Goal: Task Accomplishment & Management: Use online tool/utility

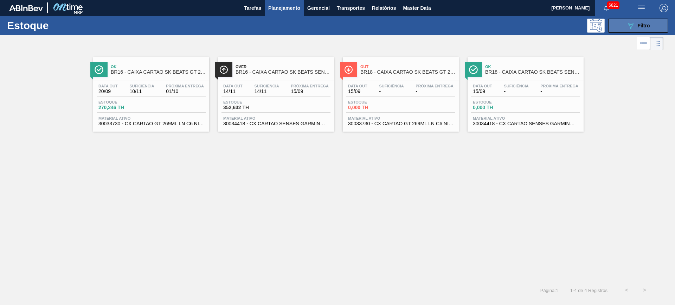
click at [628, 24] on icon at bounding box center [630, 26] width 5 height 6
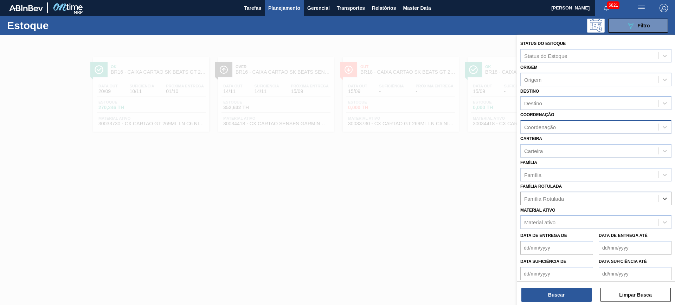
click at [592, 123] on div "Coordenação" at bounding box center [588, 127] width 137 height 10
type input "packag"
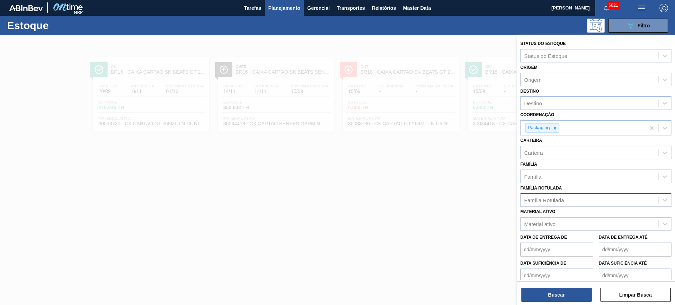
click at [446, 180] on div at bounding box center [337, 187] width 675 height 305
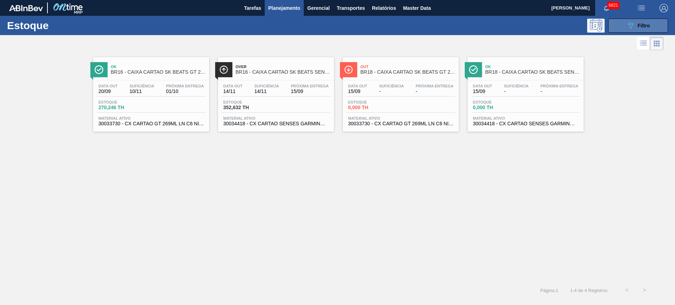
click at [628, 26] on icon "089F7B8B-B2A5-4AFE-B5C0-19BA573D28AC" at bounding box center [630, 25] width 8 height 8
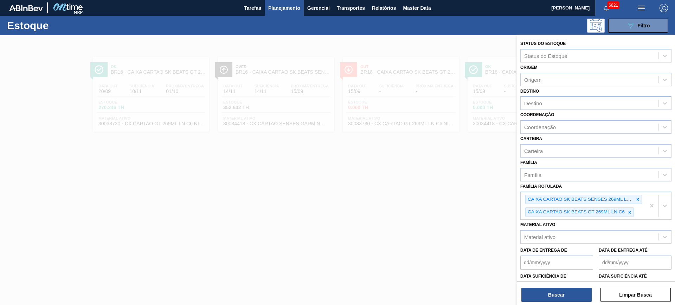
click at [640, 211] on div "CAIXA CARTAO SK BEATS SENSES 269ML LNC6 CAIXA CARTAO SK BEATS GT 269ML LN C6" at bounding box center [582, 206] width 125 height 27
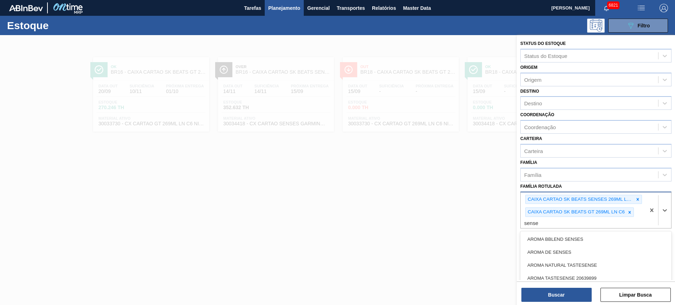
type Rotulada "senses"
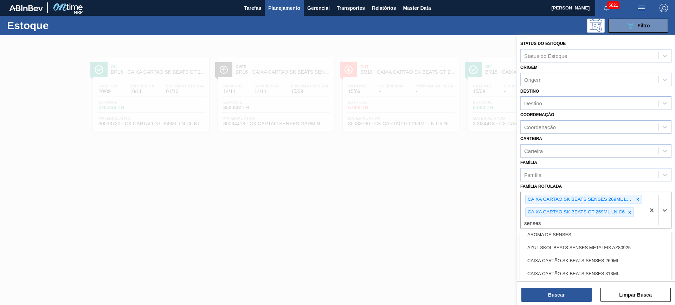
scroll to position [44, 0]
click at [598, 233] on div "CAIXA CARTÃO SK BEATS SENSES 269ML" at bounding box center [595, 234] width 151 height 13
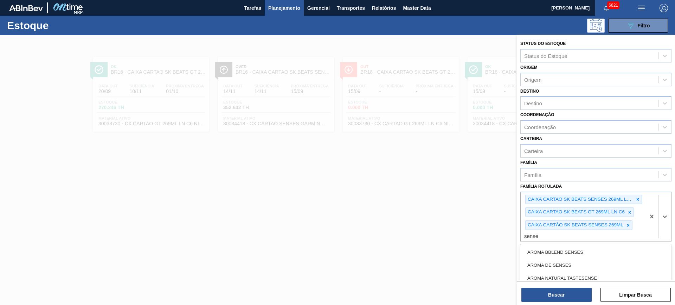
type Rotulada "senses"
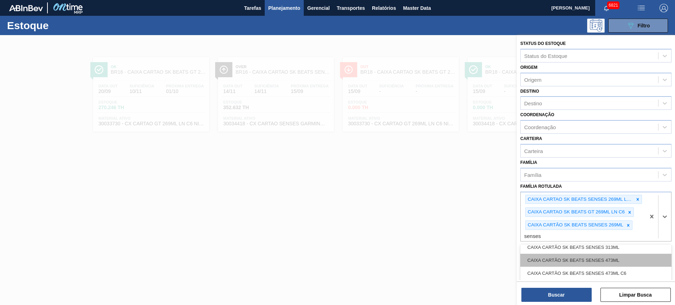
click at [593, 255] on div "CAIXA CARTÃO SK BEATS SENSES 473ML" at bounding box center [595, 260] width 151 height 13
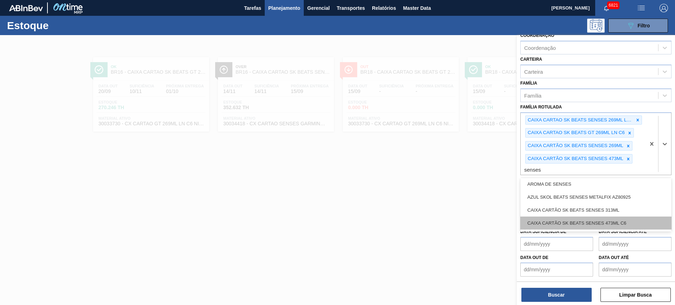
scroll to position [0, 0]
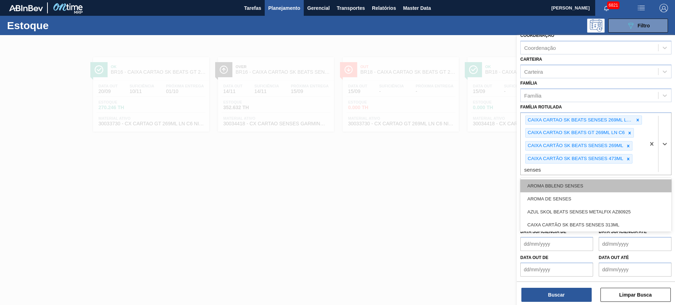
type Rotulada "senses"
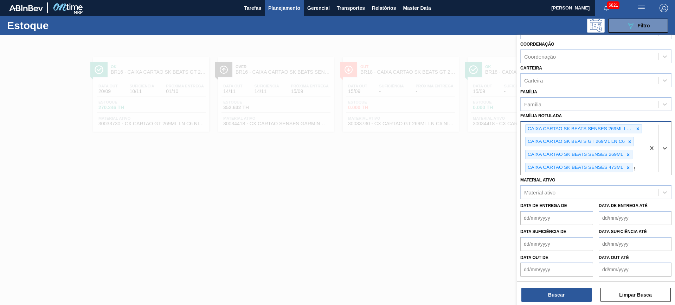
scroll to position [74, 0]
type Rotulada "gt"
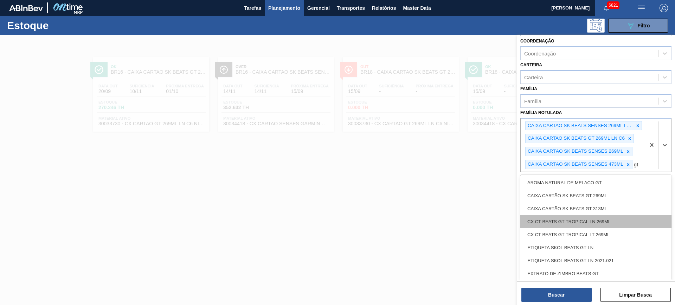
click at [602, 222] on div "CX CT BEATS GT TROPICAL LN 269ML" at bounding box center [595, 221] width 151 height 13
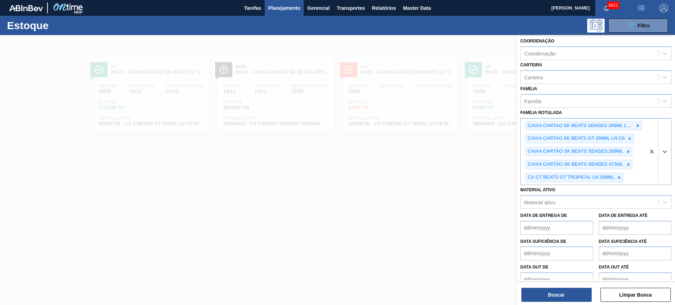
scroll to position [79, 0]
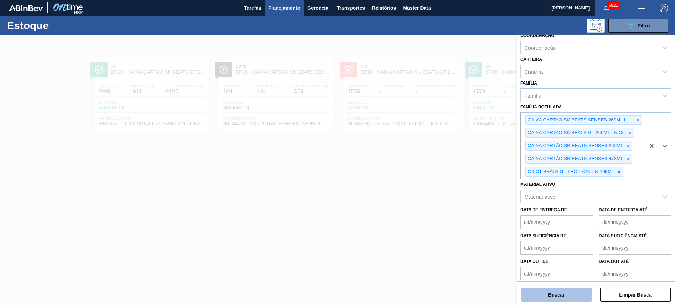
click at [574, 297] on button "Buscar" at bounding box center [556, 295] width 70 height 14
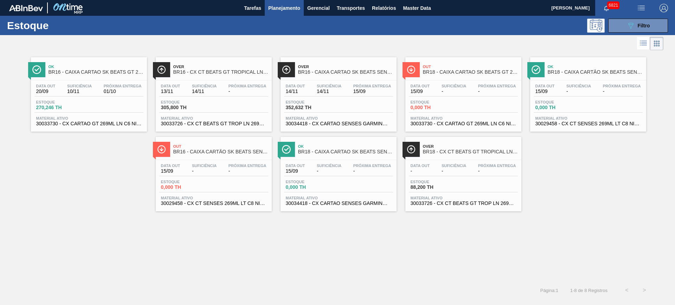
click at [623, 37] on div at bounding box center [331, 43] width 663 height 17
click at [622, 28] on button "089F7B8B-B2A5-4AFE-B5C0-19BA573D28AC Filtro" at bounding box center [638, 26] width 60 height 14
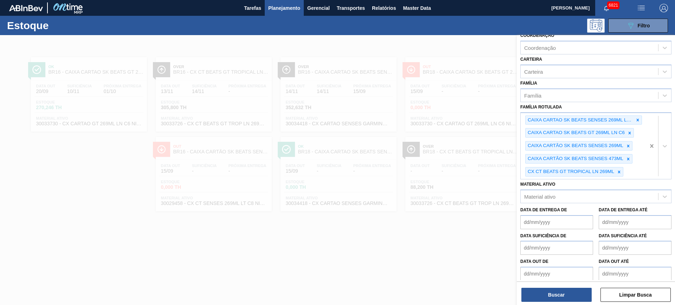
scroll to position [30, 0]
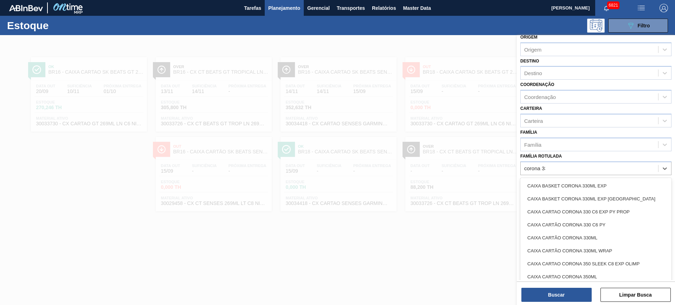
type Rotulada "corona 330"
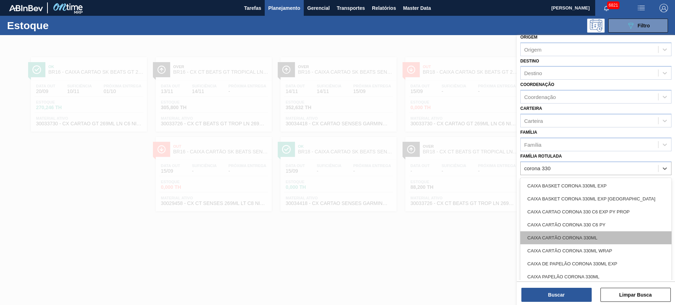
click at [608, 237] on div "CAIXA CARTÃO CORONA 330ML" at bounding box center [595, 238] width 151 height 13
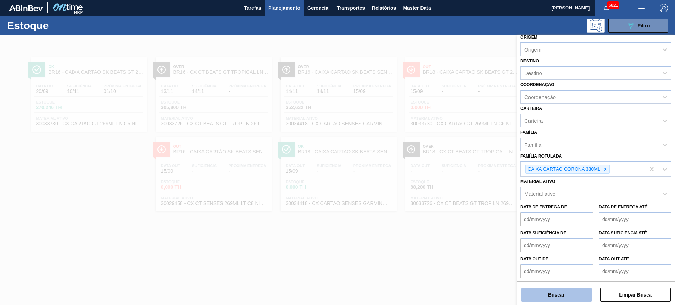
click at [580, 299] on button "Buscar" at bounding box center [556, 295] width 70 height 14
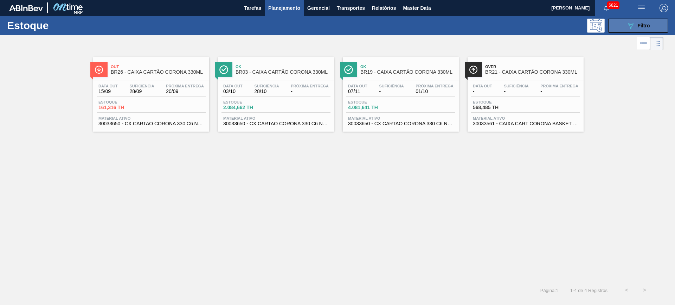
click at [627, 25] on icon "089F7B8B-B2A5-4AFE-B5C0-19BA573D28AC" at bounding box center [630, 25] width 8 height 8
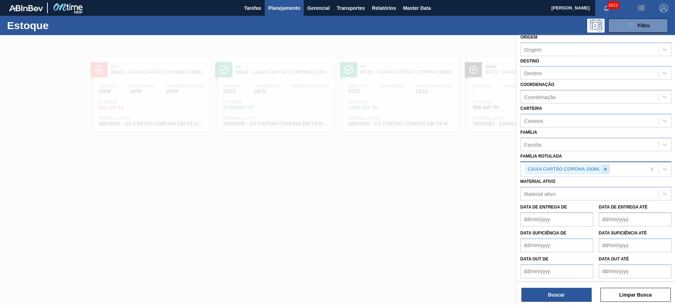
click at [608, 167] on div at bounding box center [605, 169] width 8 height 9
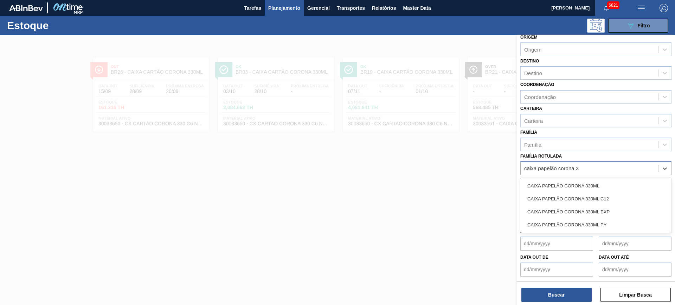
type Rotulada "caixa papelão corona 33"
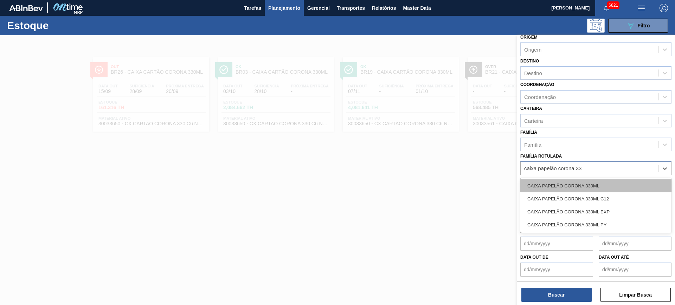
click at [607, 186] on div "CAIXA PAPELÃO CORONA 330ML" at bounding box center [595, 186] width 151 height 13
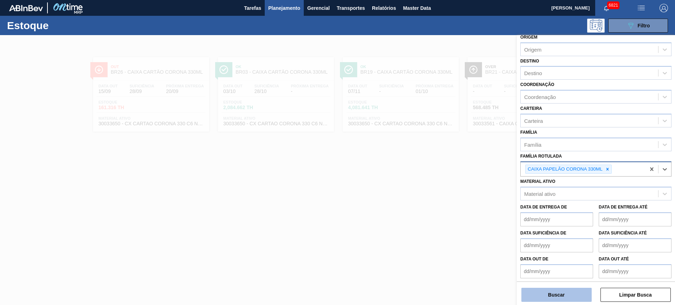
click at [572, 289] on button "Buscar" at bounding box center [556, 295] width 70 height 14
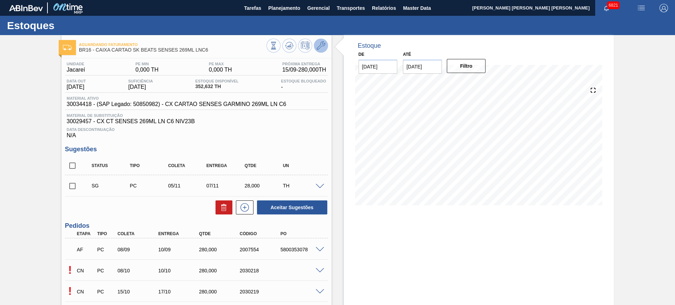
click at [317, 41] on icon at bounding box center [321, 45] width 8 height 8
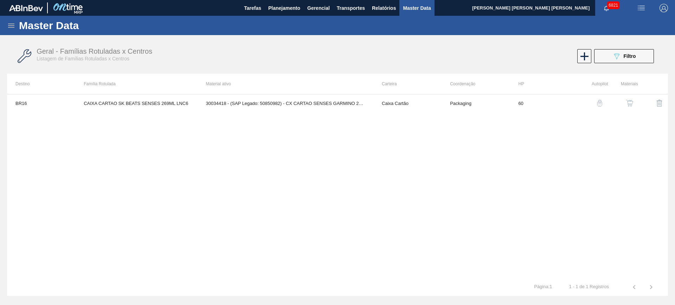
click at [626, 104] on img "button" at bounding box center [629, 103] width 7 height 7
click at [628, 102] on img "button" at bounding box center [629, 103] width 7 height 7
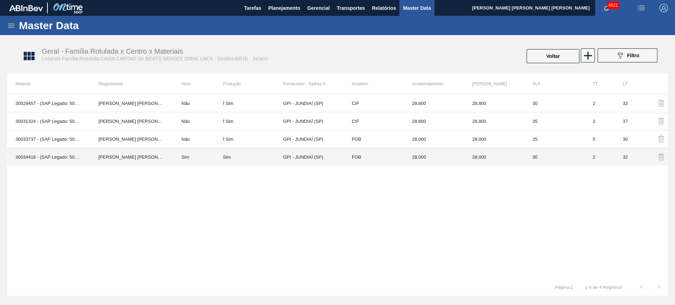
click at [191, 157] on td "Sim" at bounding box center [198, 157] width 50 height 18
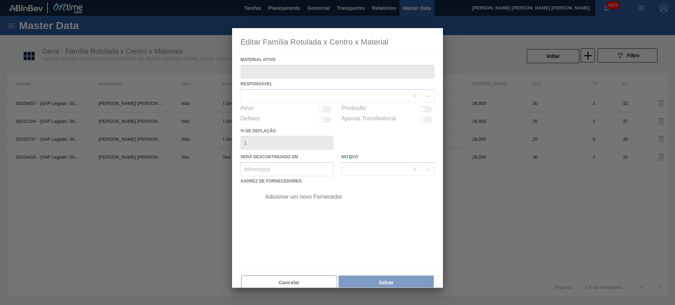
type ativo "30034418 - (SAP Legado: 50850982) - CX CARTAO SENSES GARMINO 269ML LN C6"
checkbox input "true"
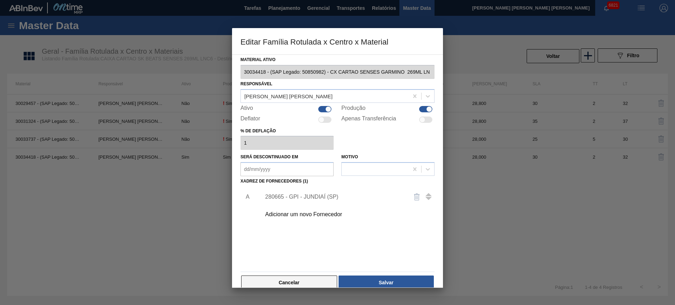
click at [307, 279] on button "Cancelar" at bounding box center [289, 283] width 96 height 14
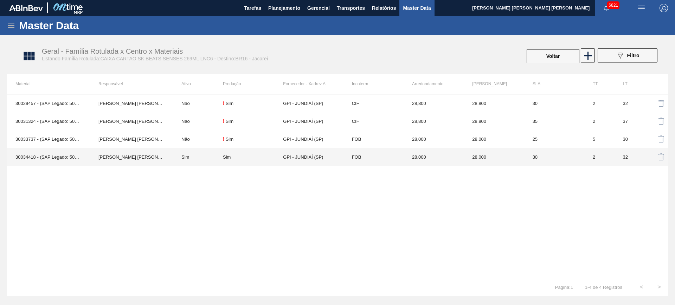
click at [299, 157] on td "GPI - JUNDIAÍ (SP)" at bounding box center [313, 157] width 60 height 18
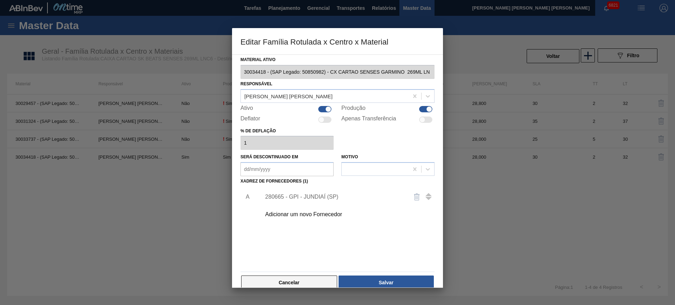
click at [306, 283] on button "Cancelar" at bounding box center [289, 283] width 96 height 14
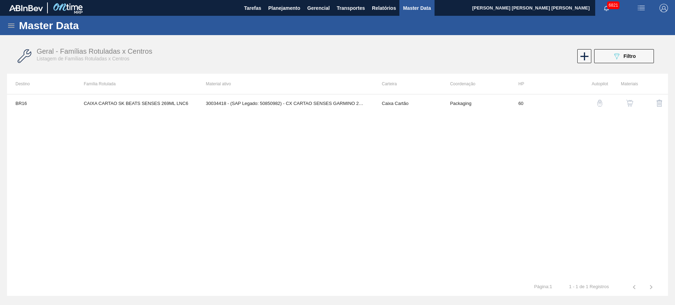
click at [627, 104] on img "button" at bounding box center [629, 103] width 7 height 7
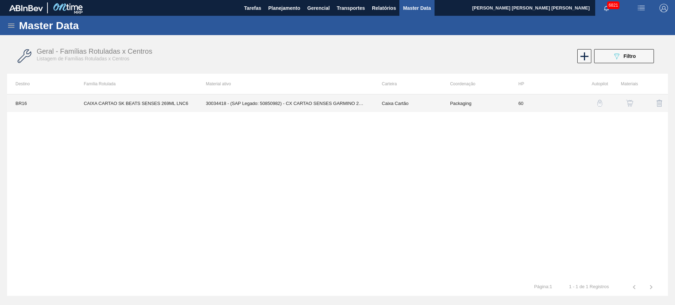
click at [252, 101] on td "30034418 - (SAP Legado: 50850982) - CX CARTAO SENSES GARMINO 269ML LN C6" at bounding box center [286, 104] width 176 height 18
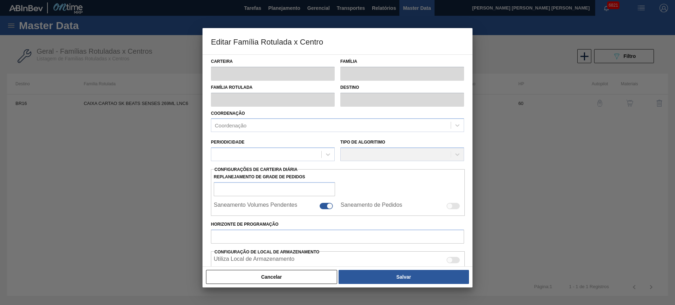
type input "Caixa Cartão"
type input "CAIXA CARTAO SK BEATS SENSES 269ML LNC6"
type input "BR16 - Jacareí"
type input "60"
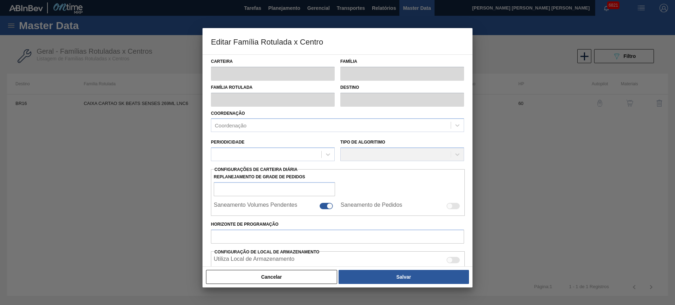
type input "0"
type input "100"
type input "0,000"
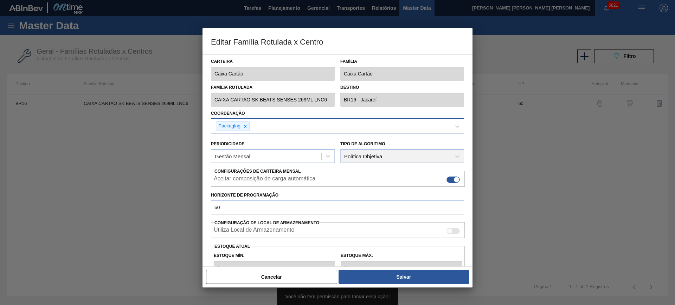
click at [262, 127] on div "Packaging" at bounding box center [330, 126] width 239 height 14
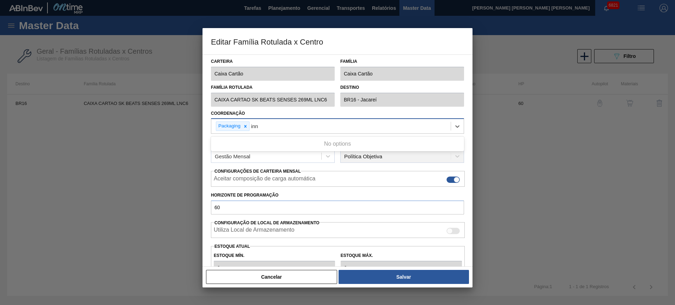
type input "in"
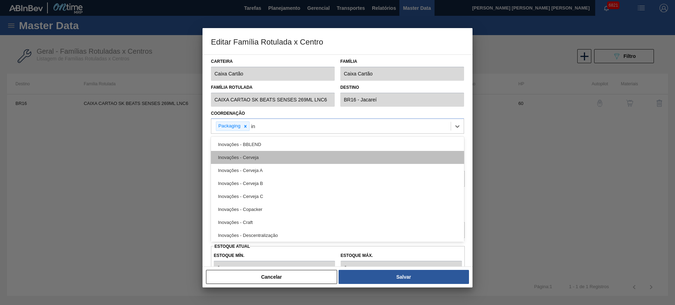
click at [253, 157] on div "Inovações - Cerveja" at bounding box center [337, 157] width 253 height 13
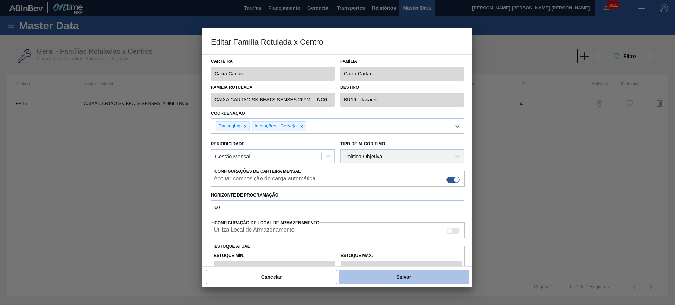
click at [369, 276] on button "Salvar" at bounding box center [403, 277] width 130 height 14
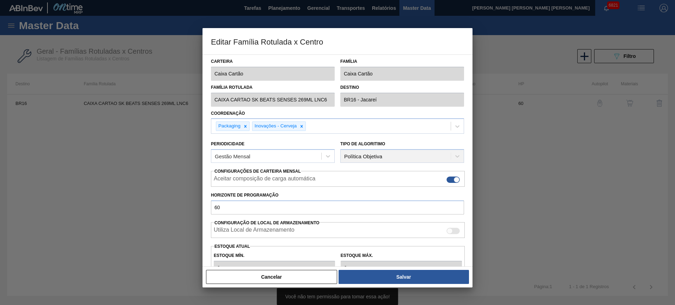
click at [121, 196] on div at bounding box center [337, 152] width 675 height 305
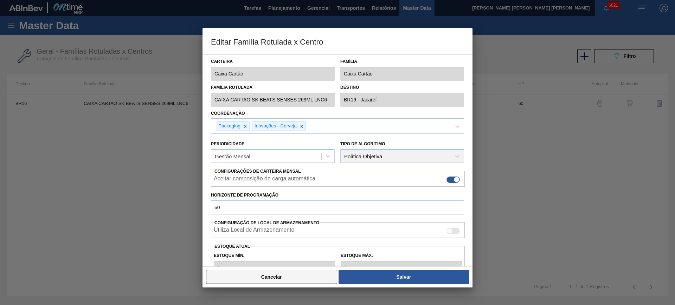
click at [275, 273] on button "Cancelar" at bounding box center [271, 277] width 131 height 14
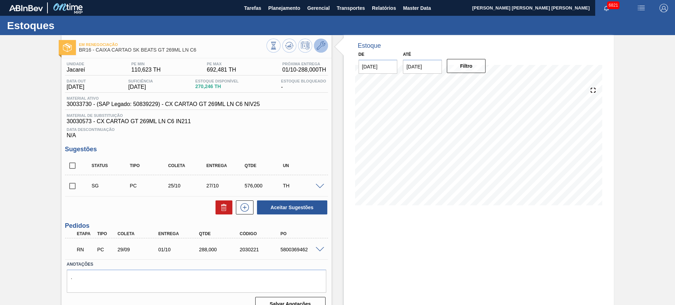
click at [318, 43] on icon at bounding box center [321, 45] width 8 height 8
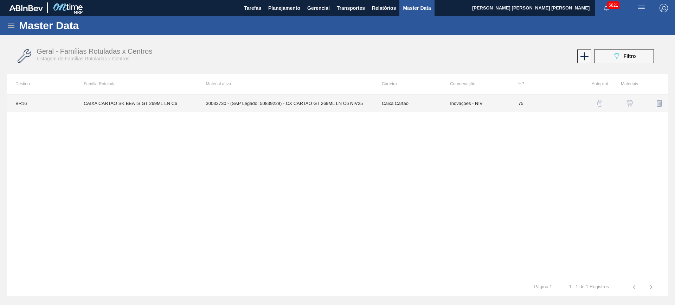
click at [288, 104] on td "30033730 - (SAP Legado: 50839229) - CX CARTAO GT 269ML LN C6 NIV25" at bounding box center [286, 104] width 176 height 18
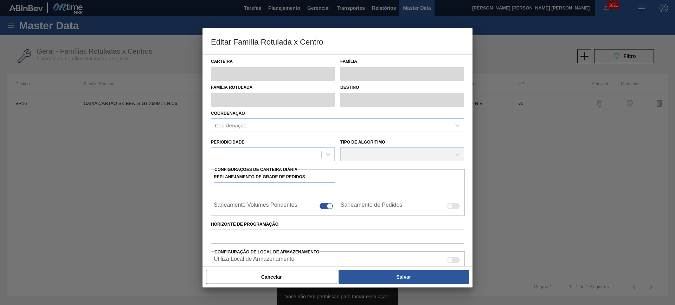
type input "Caixa Cartão"
type input "CAIXA CARTAO SK BEATS GT 269ML LN C6"
type input "BR16 - Jacareí"
type input "75"
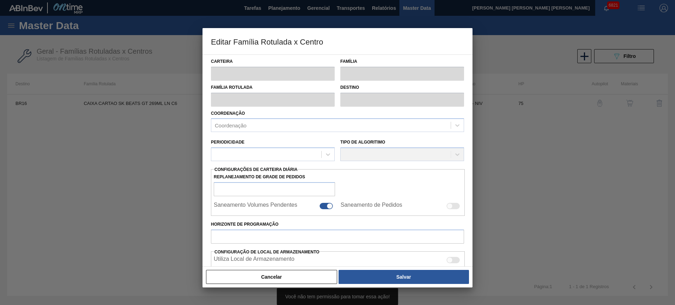
type input "110,623"
type input "692,481"
type input "40"
type input "343,366"
checkbox input "true"
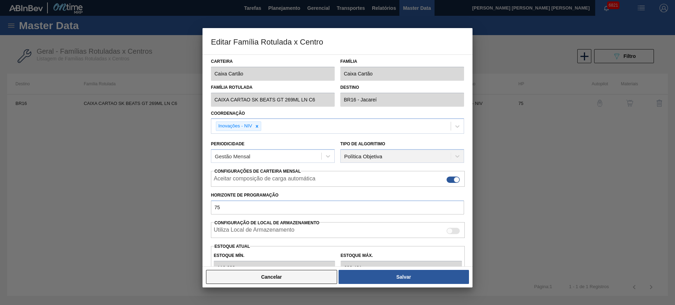
click at [294, 274] on button "Cancelar" at bounding box center [271, 277] width 131 height 14
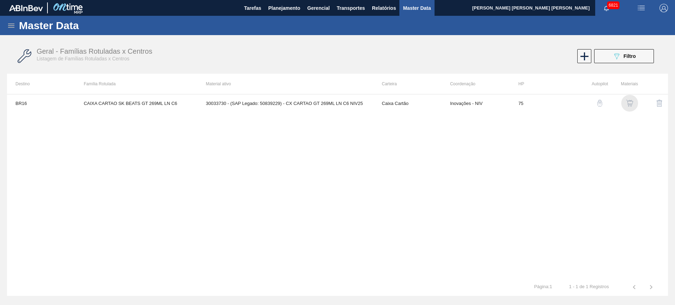
click at [632, 103] on img "button" at bounding box center [629, 103] width 7 height 7
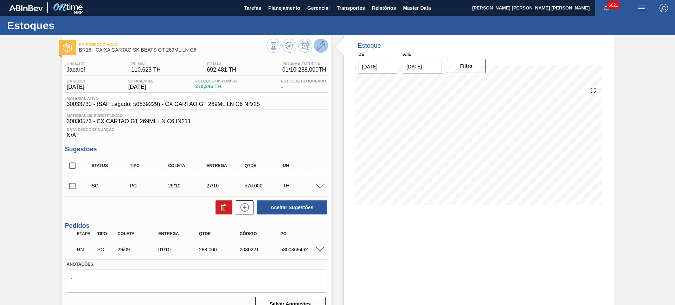
click at [318, 52] on button at bounding box center [321, 46] width 14 height 14
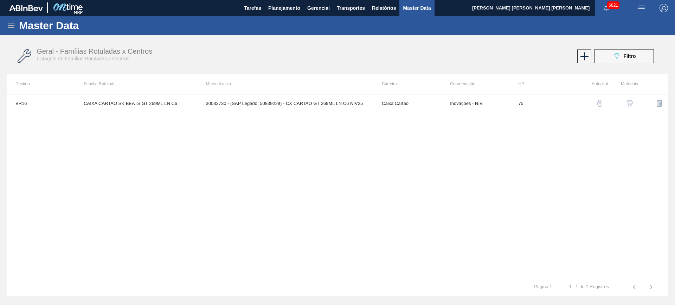
click at [630, 104] on img "button" at bounding box center [629, 103] width 7 height 7
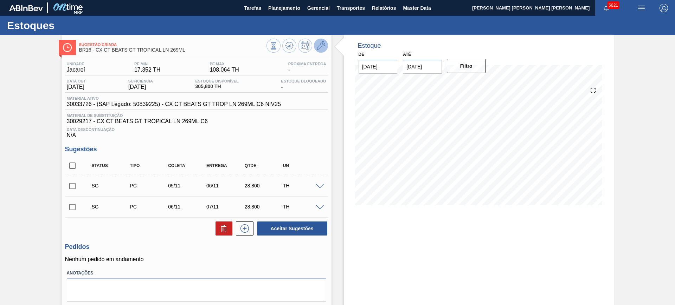
click at [321, 43] on icon at bounding box center [321, 45] width 8 height 8
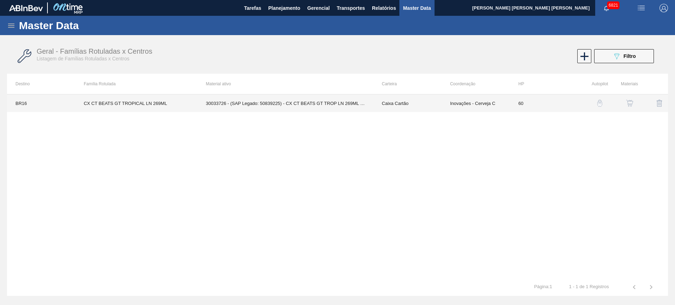
click at [484, 110] on td "Inovações - Cerveja C" at bounding box center [475, 104] width 68 height 18
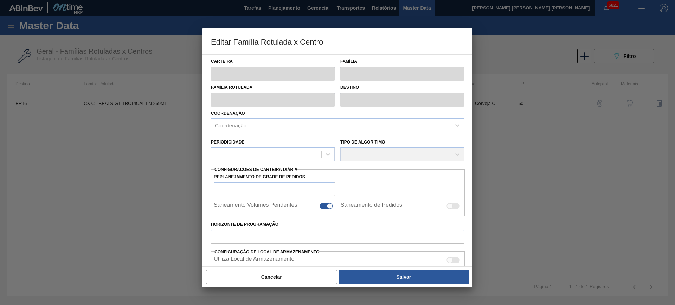
type input "Caixa Cartão"
type input "CX CT BEATS GT TROPICAL LN 269ML"
type input "BR16 - Jacareí"
type input "60"
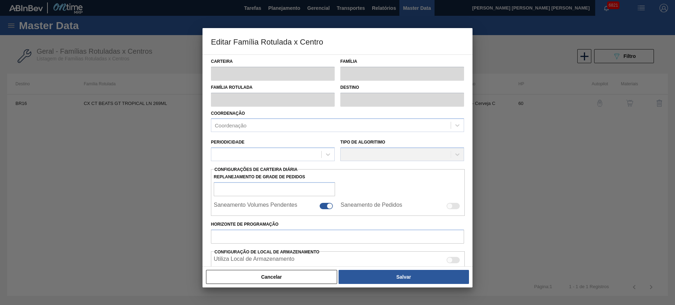
type input "17,352"
type input "108,064"
type input "40"
type input "53,637"
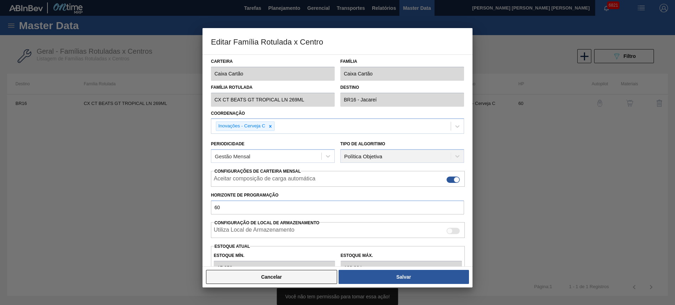
click at [299, 272] on button "Cancelar" at bounding box center [271, 277] width 131 height 14
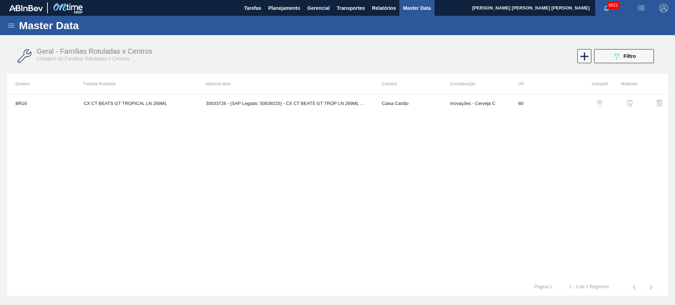
click at [634, 106] on button "button" at bounding box center [629, 103] width 17 height 17
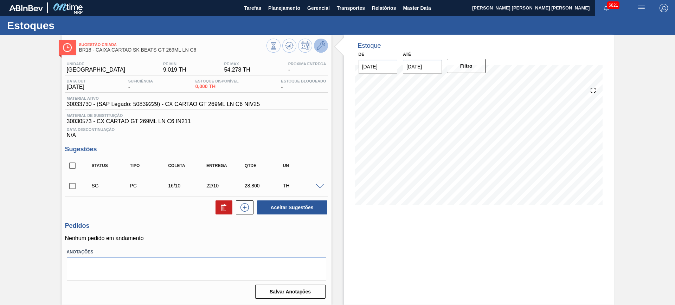
click at [321, 45] on icon at bounding box center [321, 45] width 8 height 8
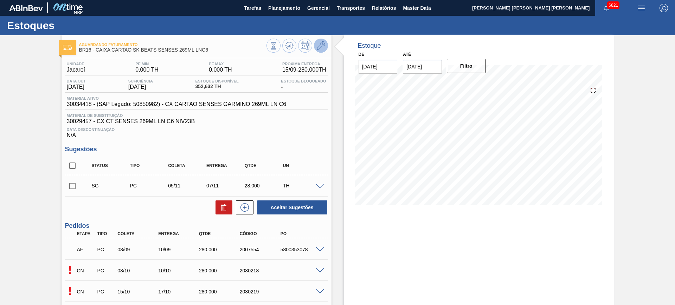
click at [318, 43] on icon at bounding box center [321, 45] width 8 height 8
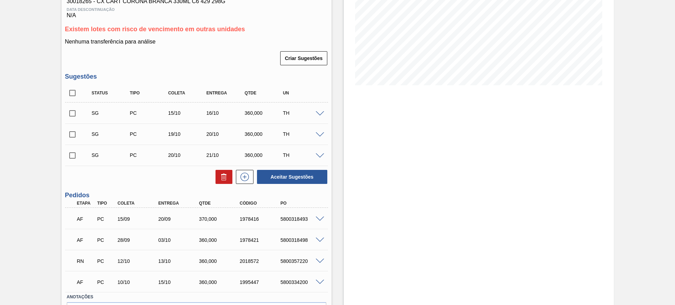
scroll to position [132, 0]
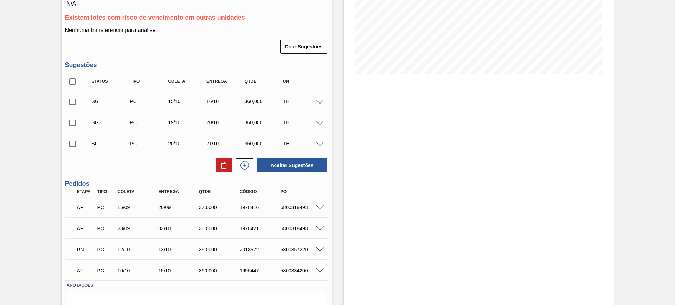
click at [319, 248] on span at bounding box center [320, 249] width 8 height 5
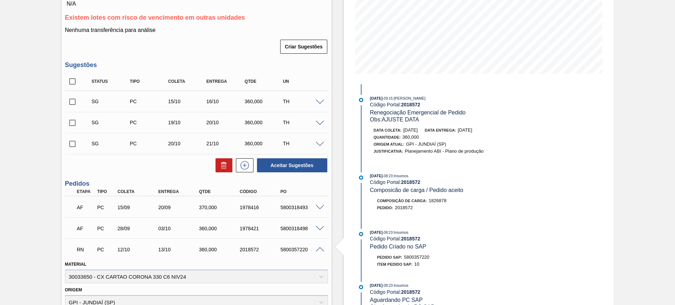
click at [319, 248] on span at bounding box center [320, 249] width 8 height 5
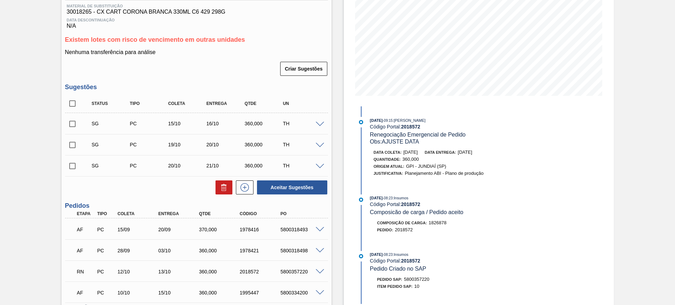
scroll to position [165, 0]
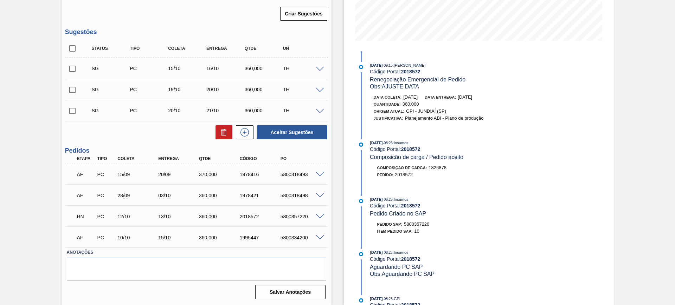
click at [322, 232] on div "AF PC 10/10 15/10 360,000 1995447 5800334200" at bounding box center [196, 237] width 263 height 18
click at [322, 238] on span at bounding box center [320, 237] width 8 height 5
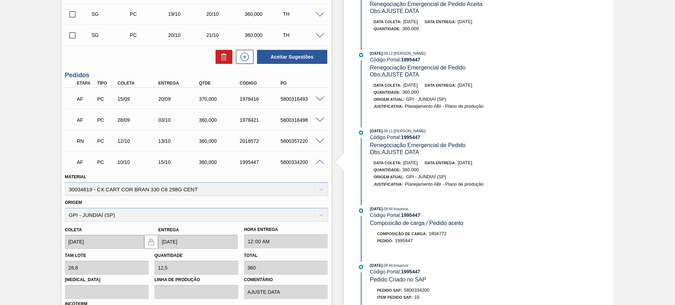
scroll to position [297, 0]
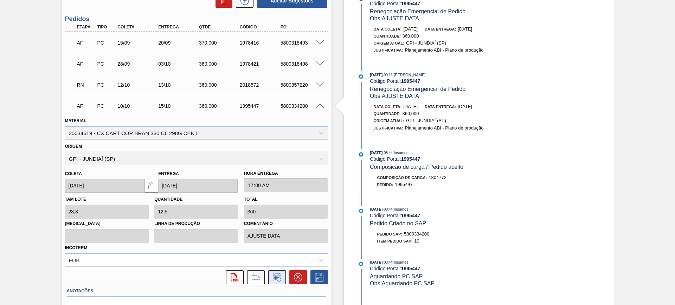
click at [277, 280] on icon at bounding box center [279, 280] width 4 height 4
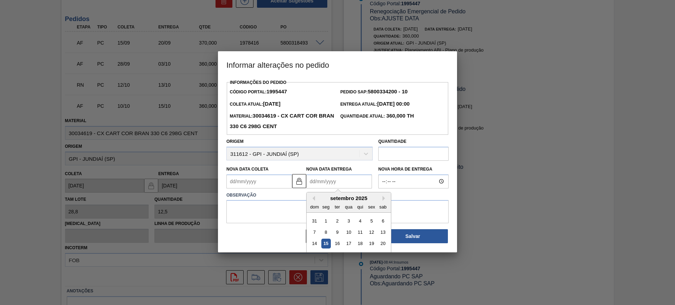
click at [317, 184] on Entrega1995447 "Nova Data Entrega" at bounding box center [339, 182] width 66 height 14
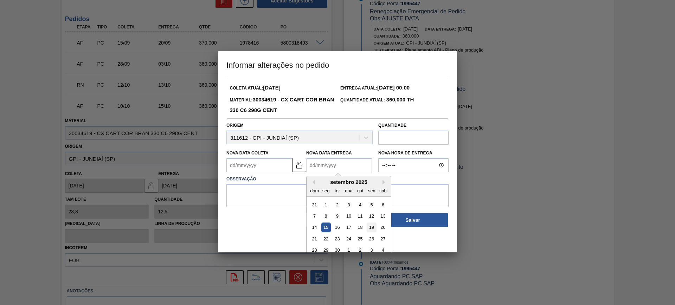
scroll to position [24, 0]
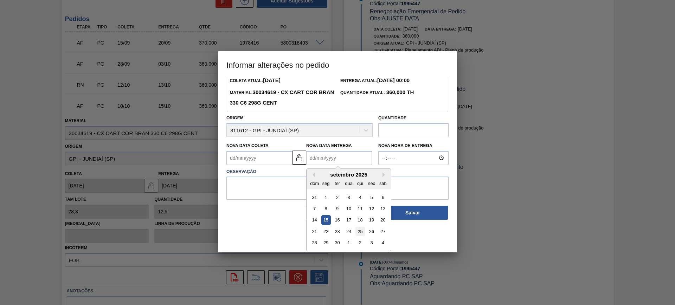
click at [362, 233] on div "25" at bounding box center [359, 231] width 9 height 9
type Coleta1995447 "20/09/2025"
type Entrega1995447 "25/09/2025"
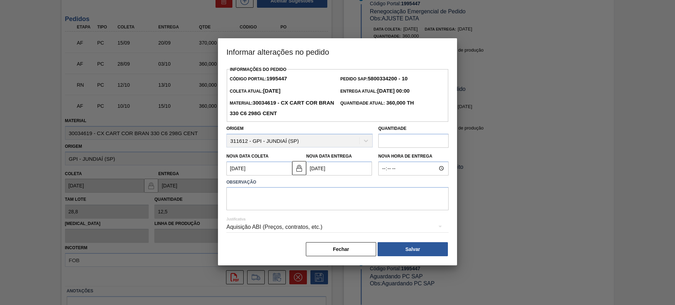
click at [322, 228] on div "Aquisição ABI (Preços, contratos, etc.)" at bounding box center [337, 228] width 222 height 20
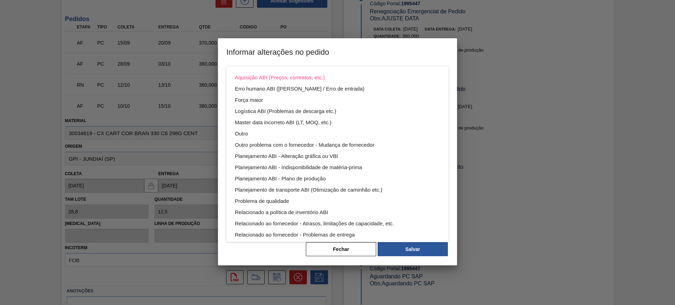
scroll to position [38, 0]
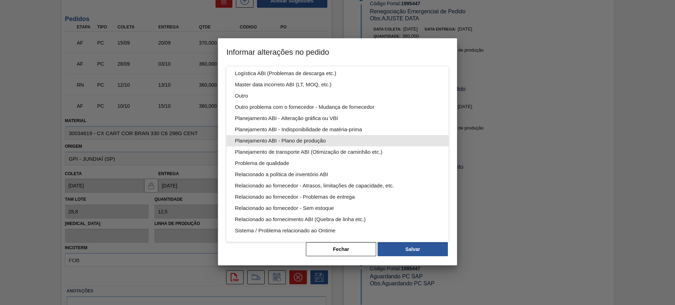
click at [355, 138] on div "Planejamento ABI - Plano de produção" at bounding box center [337, 140] width 205 height 11
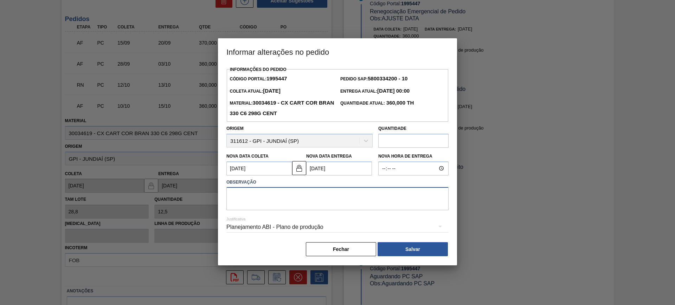
click at [343, 200] on textarea at bounding box center [337, 198] width 222 height 23
type textarea "AJUSTE DATA - AUMENTO NA PROG DA UNIDADE"
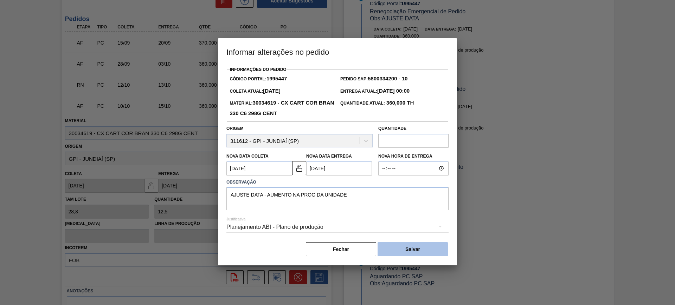
click at [418, 255] on button "Salvar" at bounding box center [412, 249] width 70 height 14
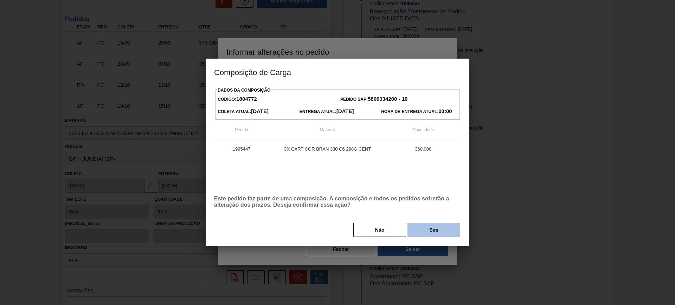
click at [430, 229] on button "Sim" at bounding box center [433, 230] width 53 height 14
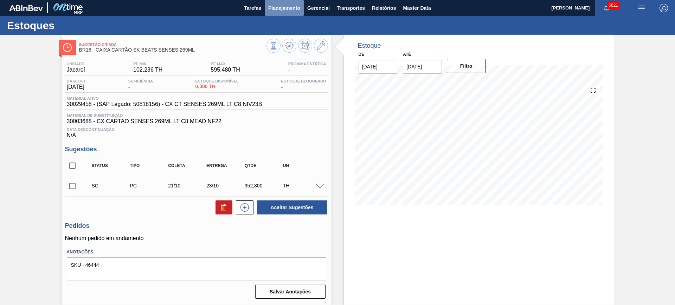
click at [278, 12] on button "Planejamento" at bounding box center [284, 8] width 39 height 16
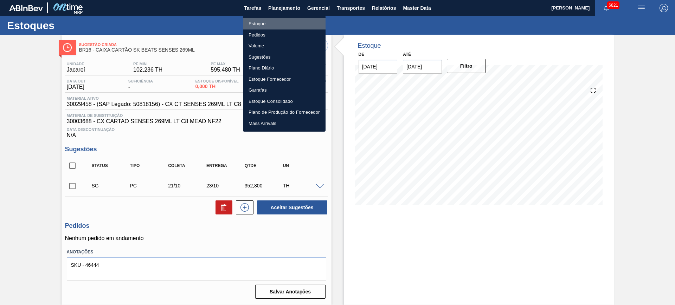
click at [270, 22] on li "Estoque" at bounding box center [284, 23] width 83 height 11
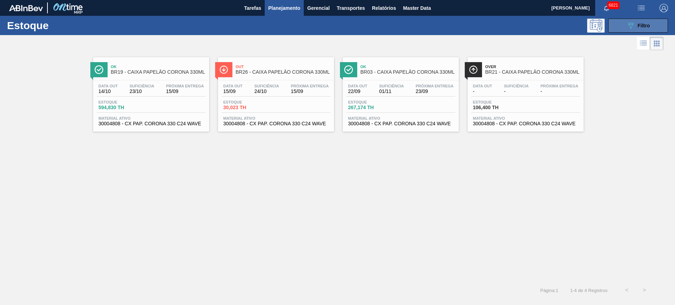
click at [632, 23] on icon "089F7B8B-B2A5-4AFE-B5C0-19BA573D28AC" at bounding box center [630, 25] width 8 height 8
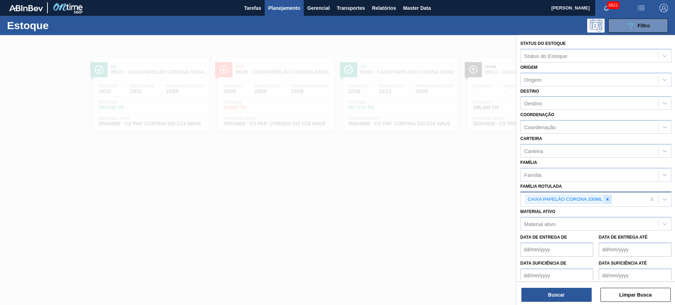
click at [609, 199] on icon at bounding box center [607, 199] width 5 height 5
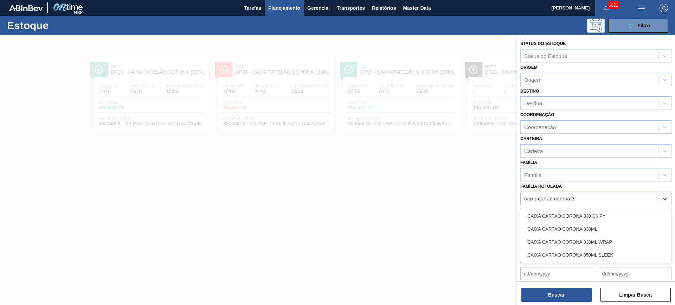
type Rotulada "caixa cartão corona 33"
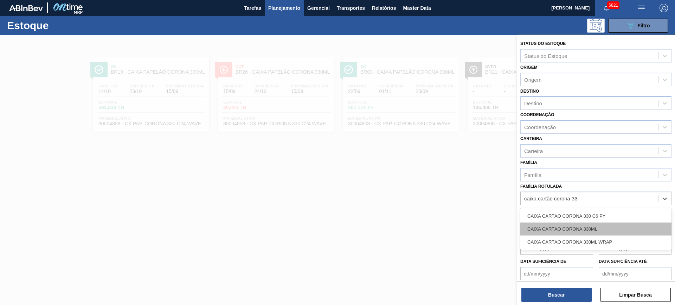
click at [608, 230] on div "CAIXA CARTÃO CORONA 330ML" at bounding box center [595, 229] width 151 height 13
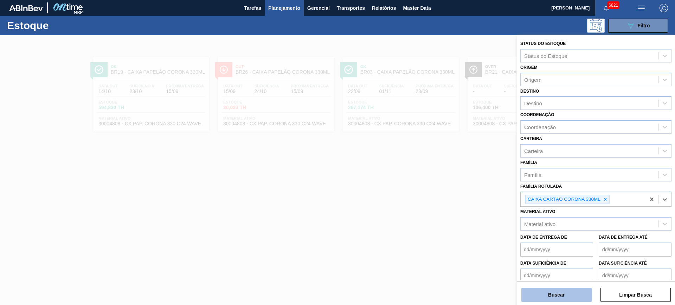
click at [571, 291] on button "Buscar" at bounding box center [556, 295] width 70 height 14
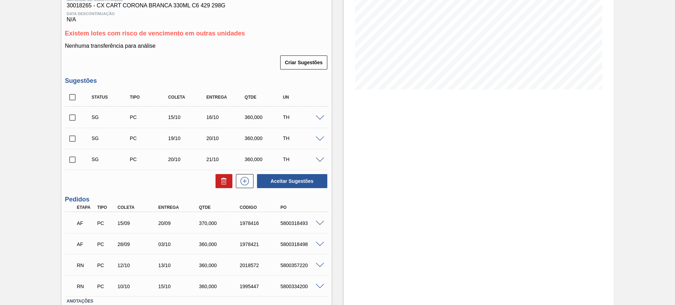
scroll to position [121, 0]
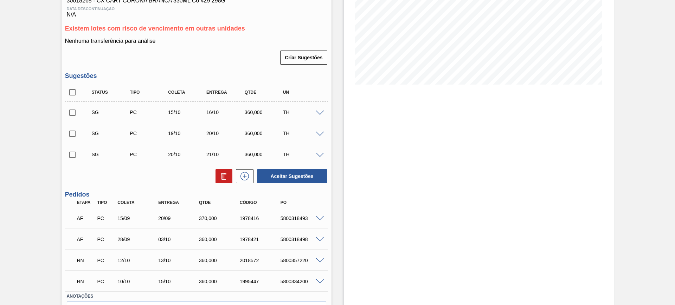
click at [318, 218] on span at bounding box center [320, 218] width 8 height 5
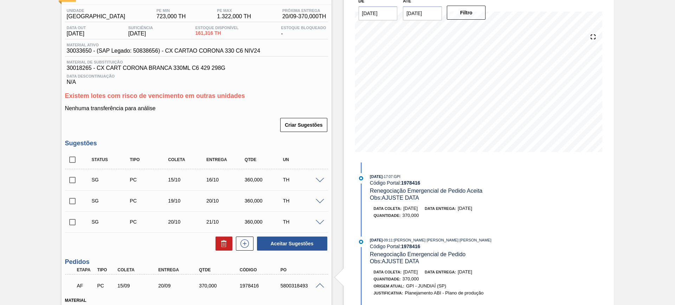
scroll to position [0, 0]
